Goal: Task Accomplishment & Management: Manage account settings

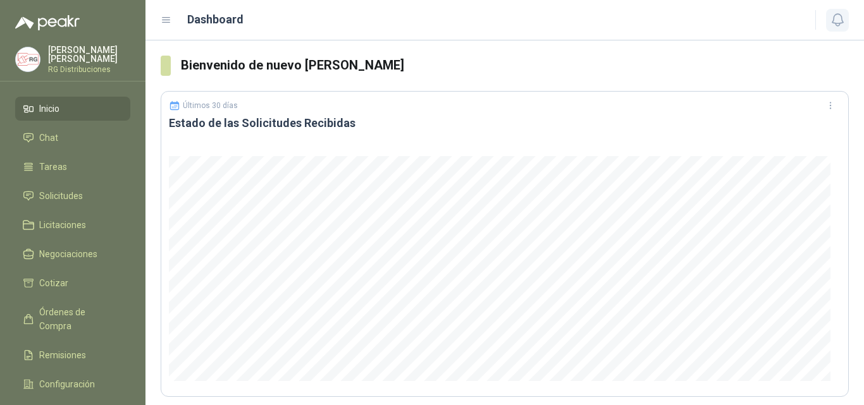
click at [839, 15] on icon "button" at bounding box center [837, 20] width 11 height 12
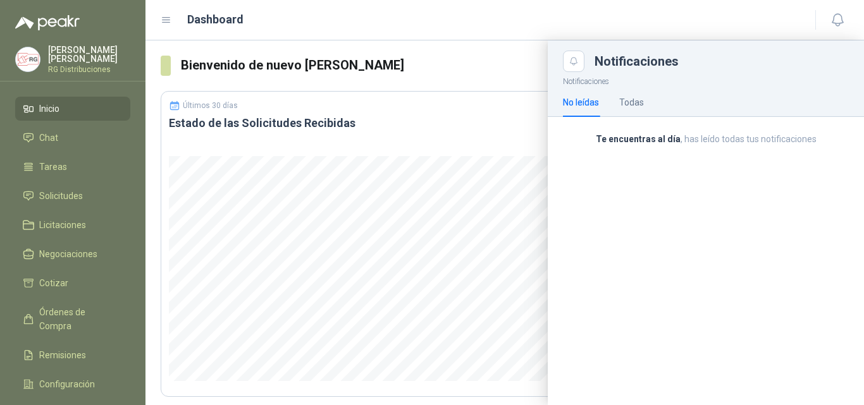
click at [491, 127] on div at bounding box center [504, 222] width 718 height 365
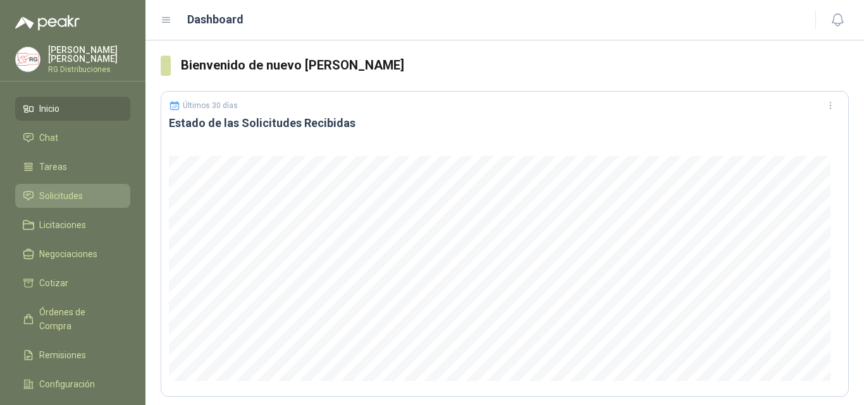
click at [57, 191] on span "Solicitudes" at bounding box center [61, 196] width 44 height 14
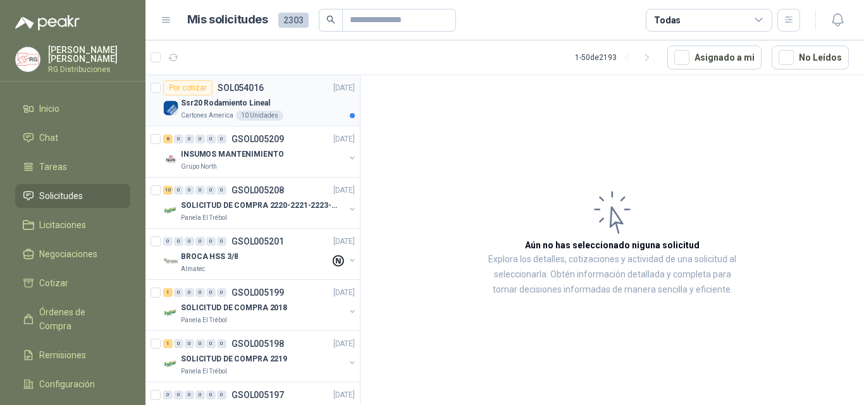
click at [284, 89] on div "Por cotizar SOL054016 [DATE]" at bounding box center [259, 87] width 192 height 15
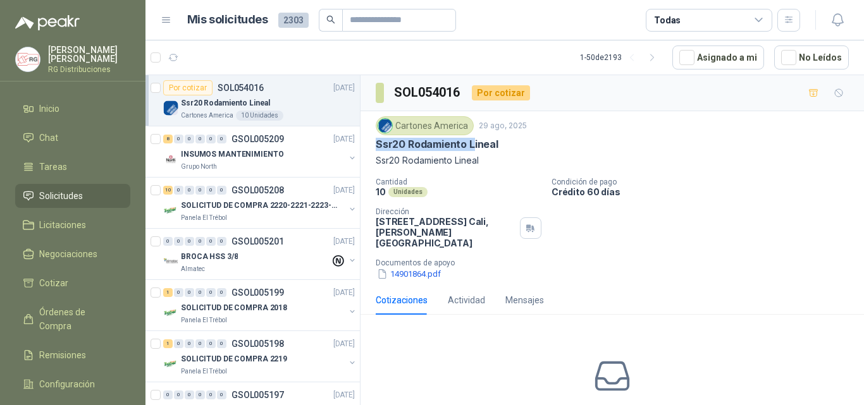
drag, startPoint x: 372, startPoint y: 140, endPoint x: 456, endPoint y: 153, distance: 85.0
click at [471, 148] on div "Cartones America 29 ago, 2025 Ssr20 Rodamiento Lineal Ssr20 Rodamiento Lineal C…" at bounding box center [611, 198] width 503 height 175
drag, startPoint x: 388, startPoint y: 157, endPoint x: 494, endPoint y: 165, distance: 106.6
click at [492, 165] on p "Ssr20 Rodamiento Lineal" at bounding box center [612, 161] width 473 height 14
click at [507, 165] on p "Ssr20 Rodamiento Lineal" at bounding box center [612, 161] width 473 height 14
